Goal: Task Accomplishment & Management: Manage account settings

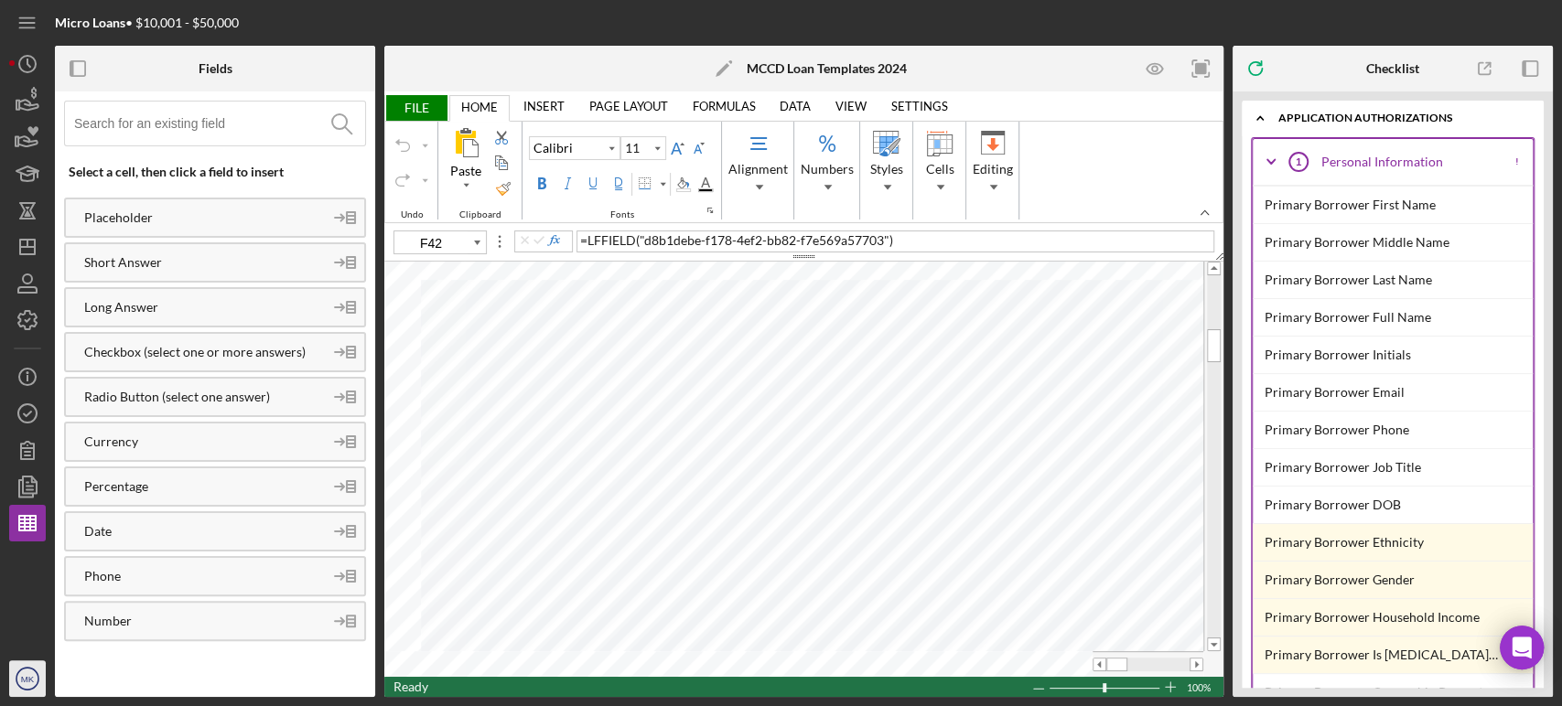
click at [27, 680] on text "MK" at bounding box center [28, 679] width 14 height 10
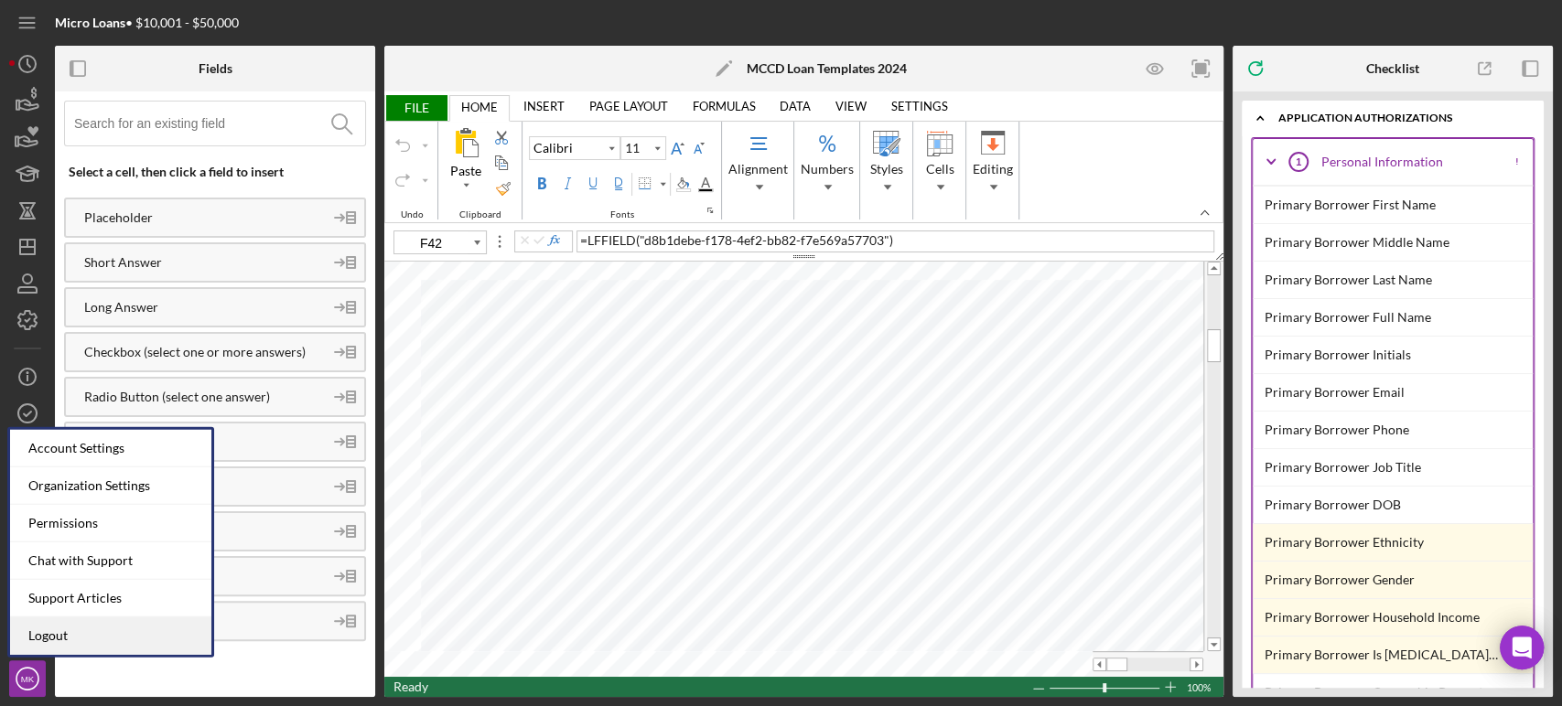
click at [66, 635] on link "Logout" at bounding box center [110, 637] width 201 height 38
